Goal: Transaction & Acquisition: Book appointment/travel/reservation

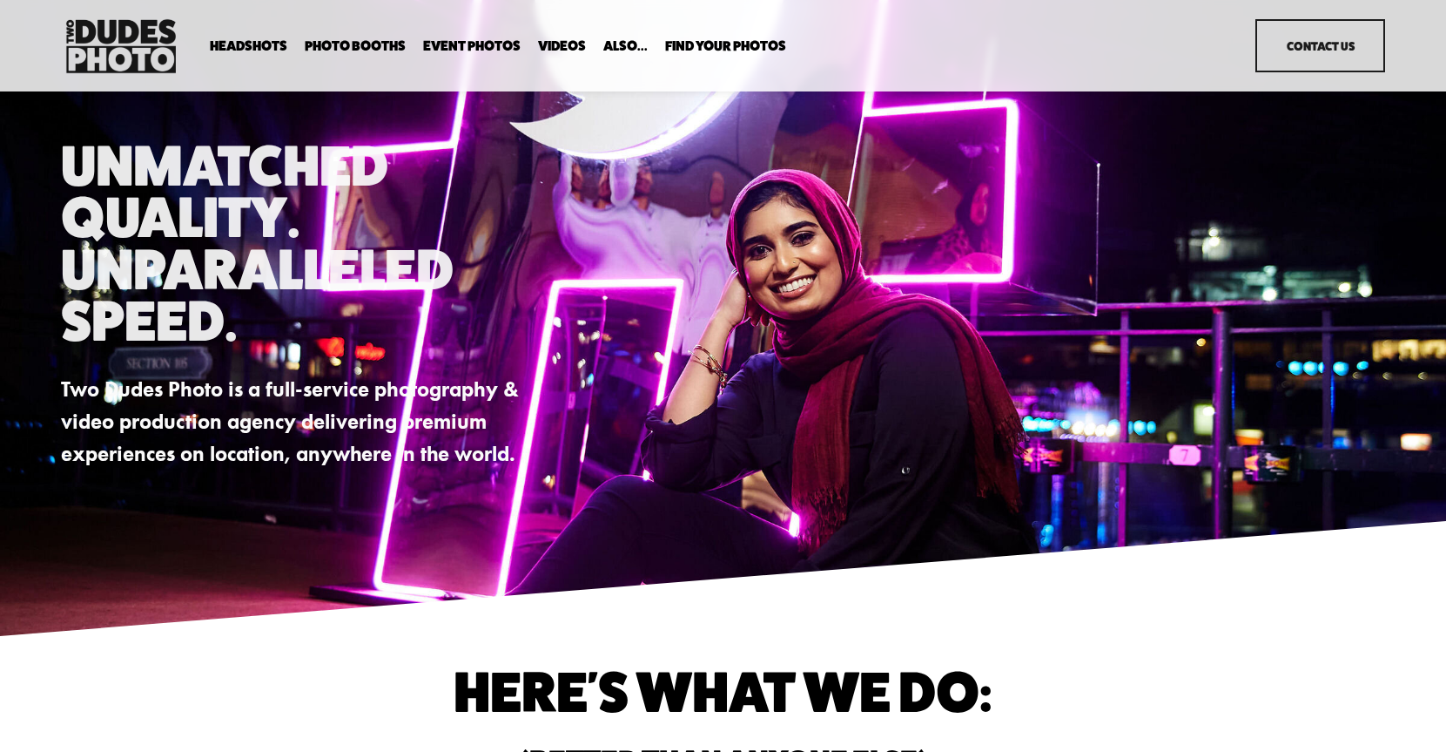
click at [0, 0] on span "Expo Headshots" at bounding box center [0, 0] width 0 height 0
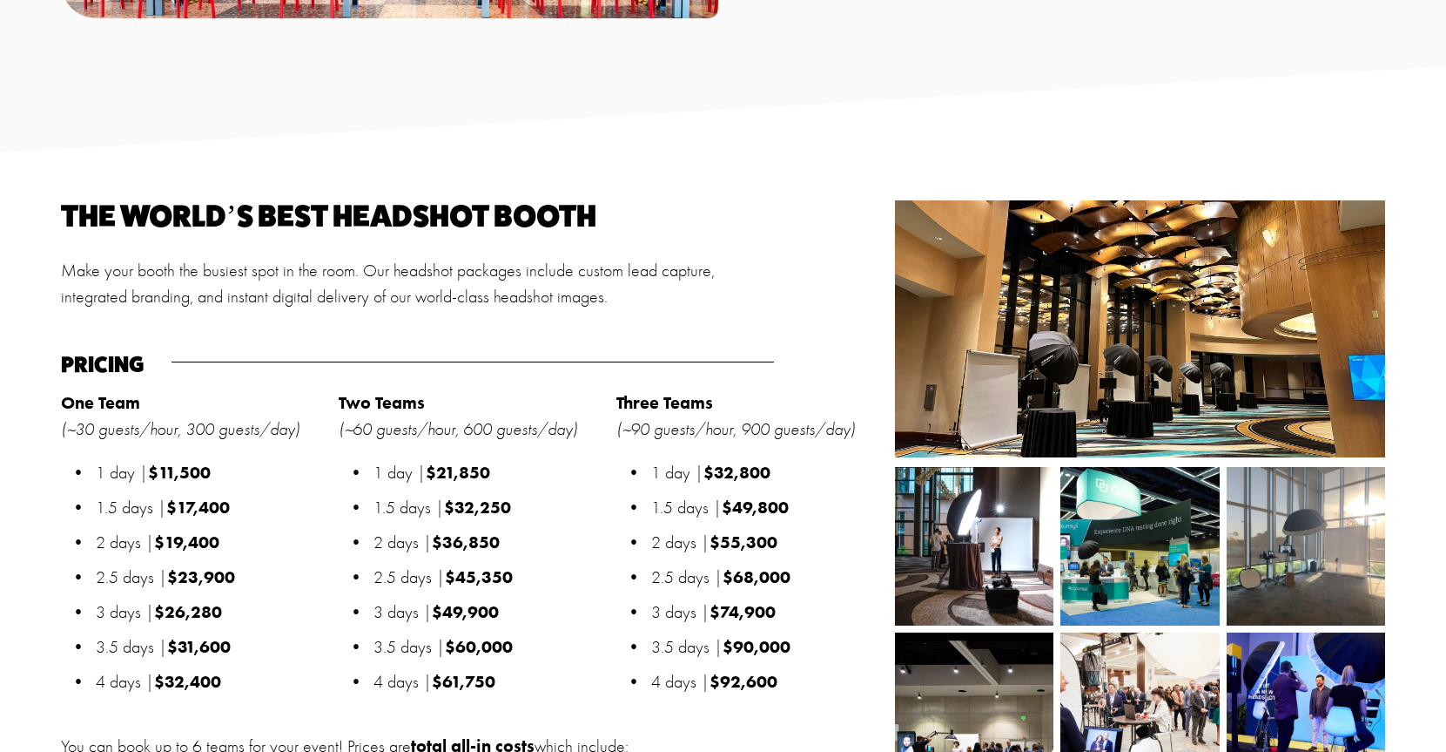
scroll to position [1907, 0]
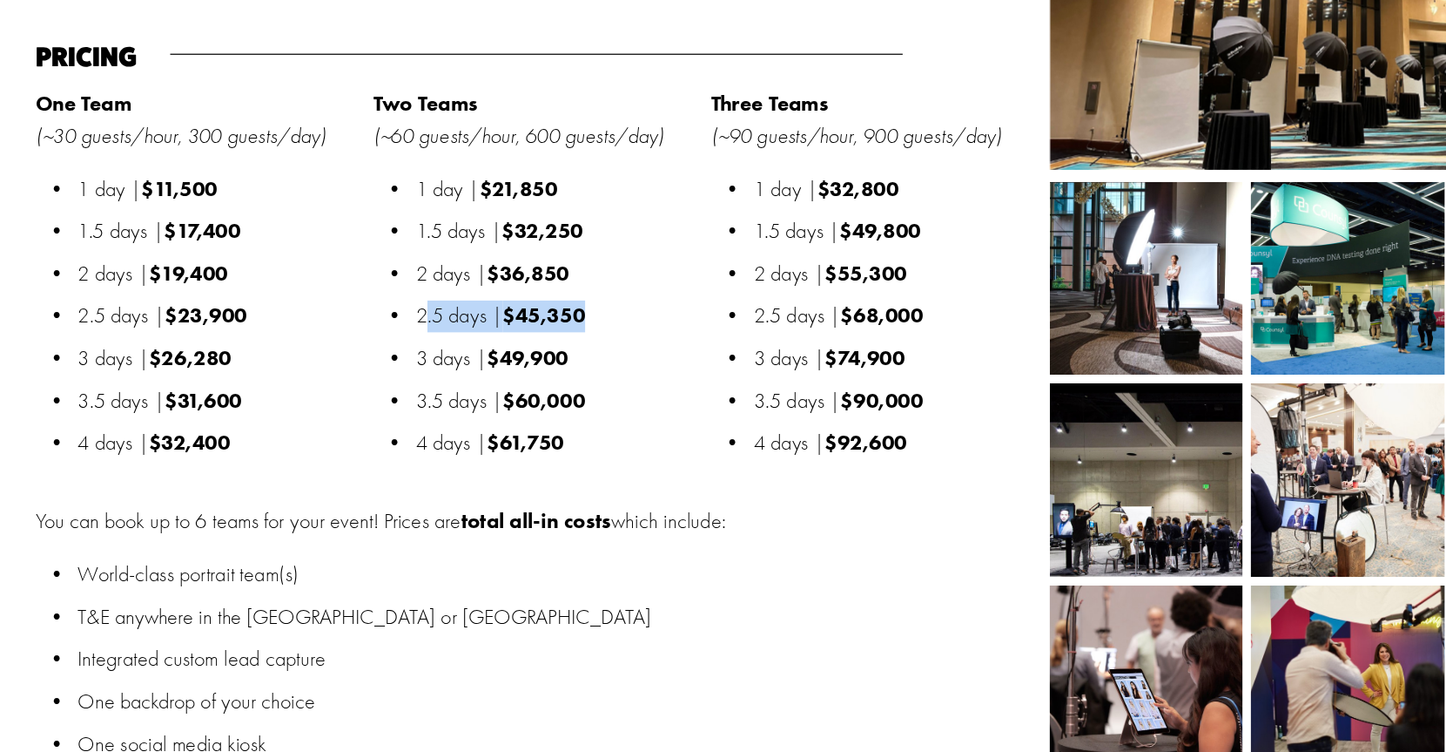
drag, startPoint x: 524, startPoint y: 326, endPoint x: 379, endPoint y: 325, distance: 145.4
click at [379, 325] on p "2.5 days | $45,350" at bounding box center [490, 325] width 233 height 26
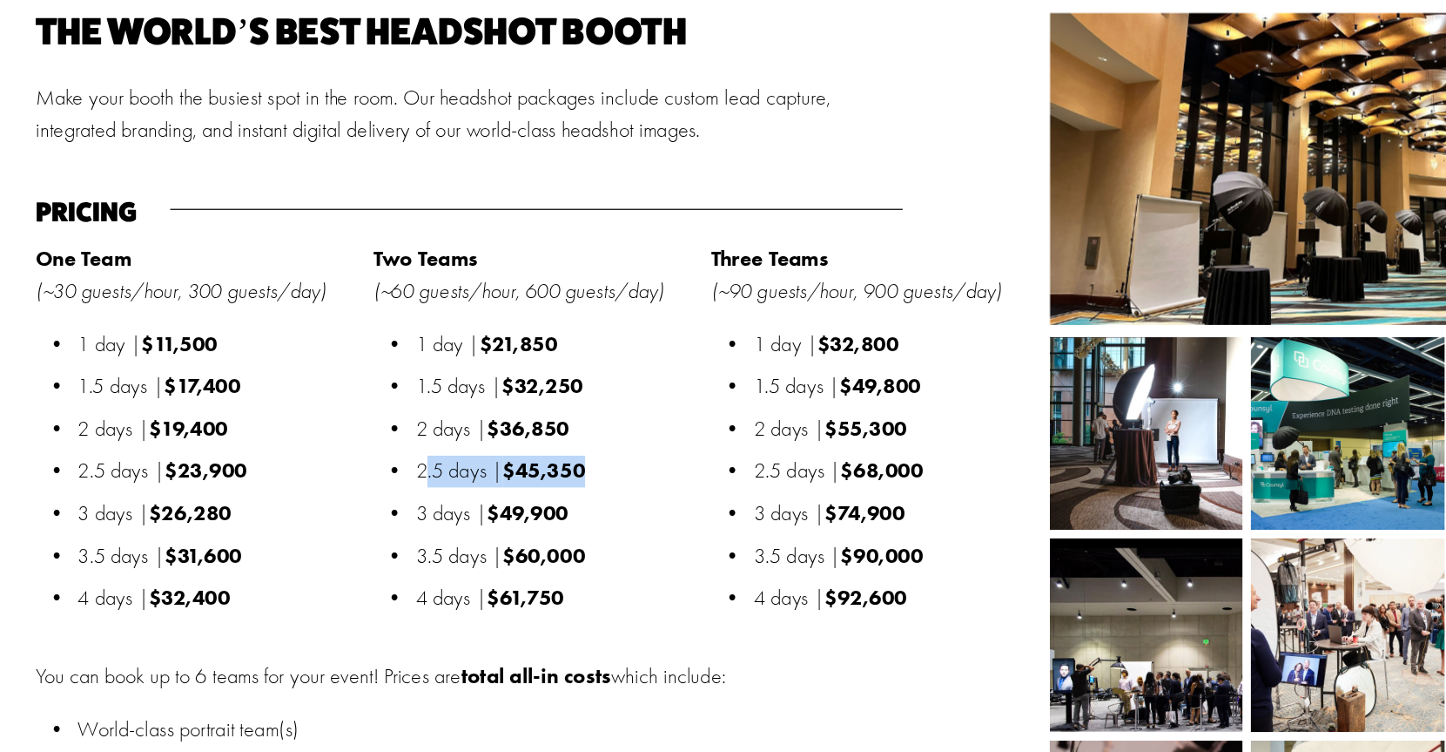
scroll to position [1838, 0]
